Goal: Navigation & Orientation: Go to known website

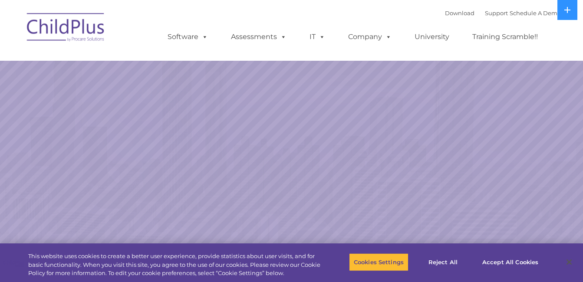
select select "MEDIUM"
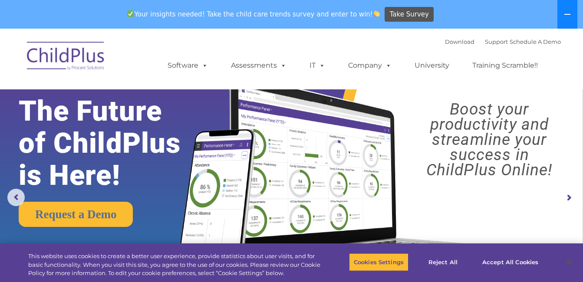
click at [560, 11] on button at bounding box center [568, 14] width 20 height 29
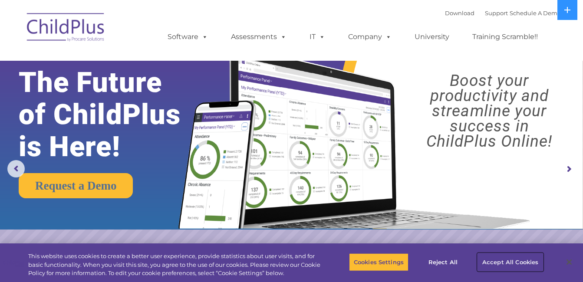
click at [524, 261] on button "Accept All Cookies" at bounding box center [511, 262] width 66 height 18
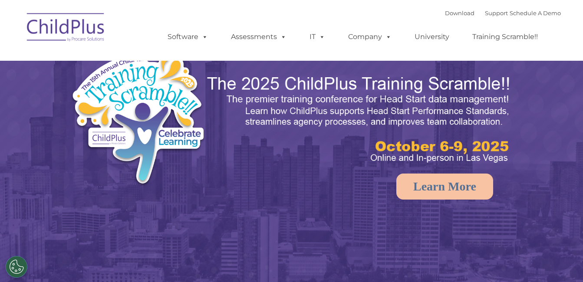
select select "MEDIUM"
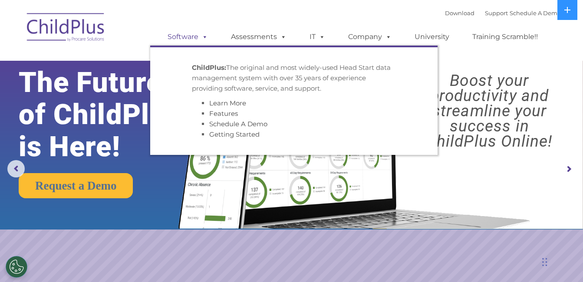
click at [202, 35] on span at bounding box center [203, 37] width 10 height 8
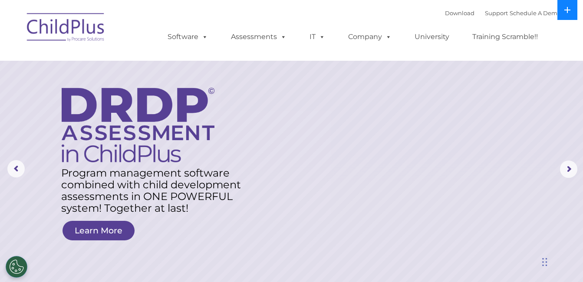
click at [572, 13] on button at bounding box center [568, 10] width 20 height 20
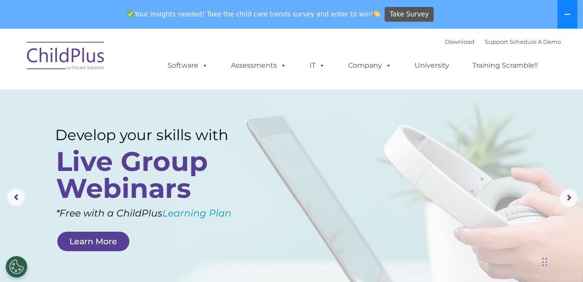
click at [572, 13] on button at bounding box center [568, 14] width 20 height 29
